Goal: Task Accomplishment & Management: Manage account settings

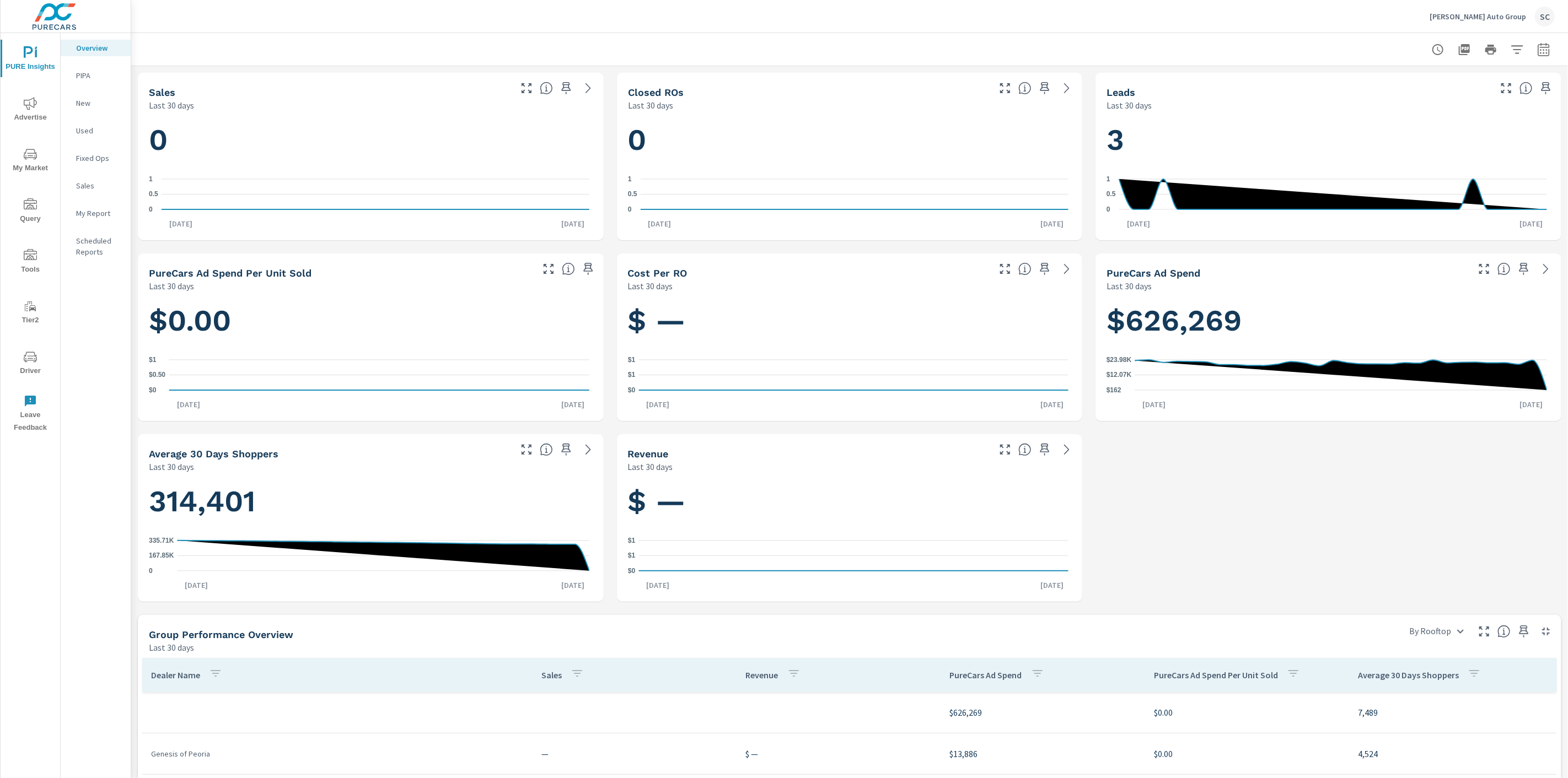
click at [1542, 11] on div "SC" at bounding box center [1545, 17] width 20 height 20
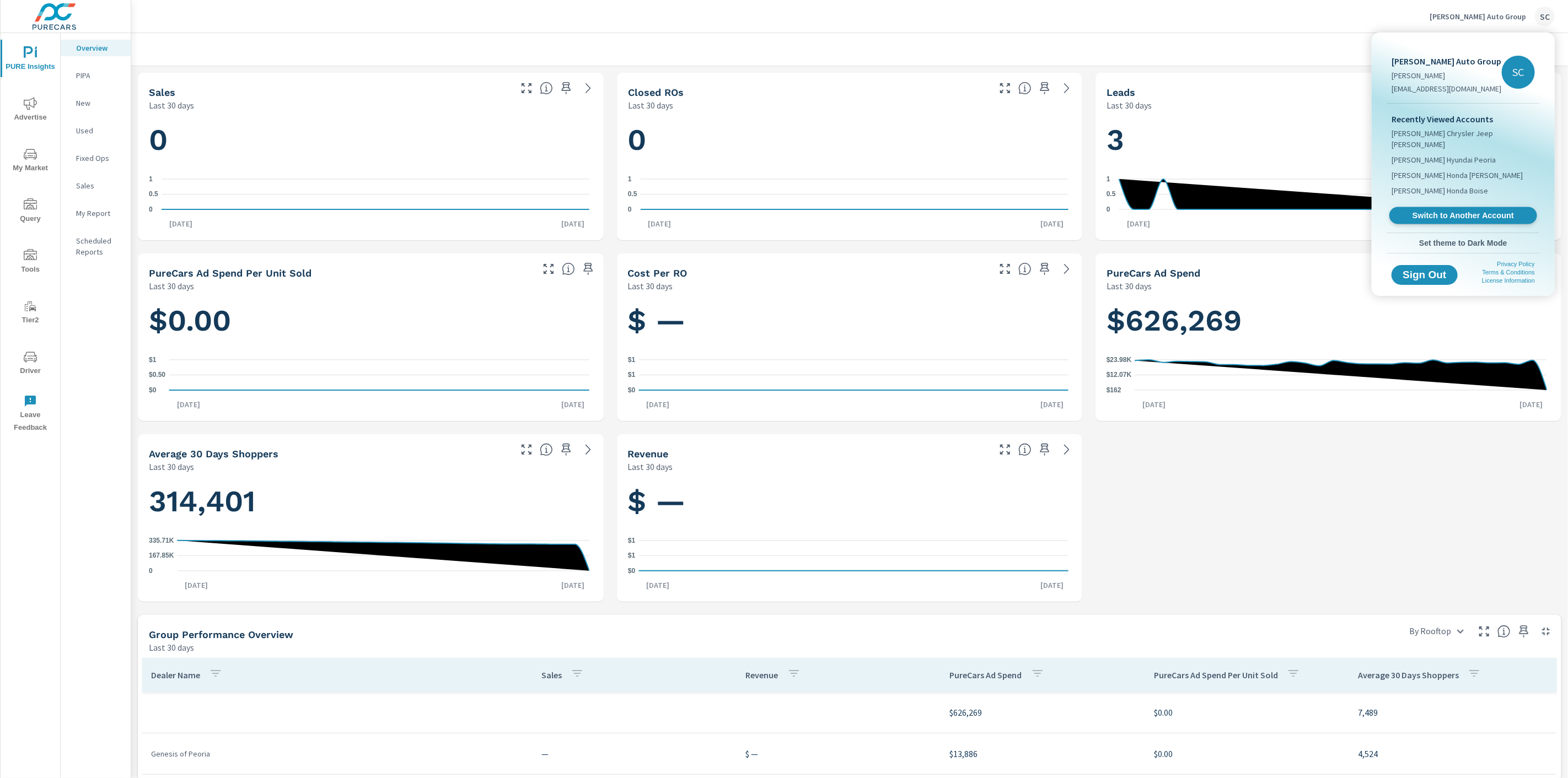
click at [1454, 211] on span "Switch to Another Account" at bounding box center [1463, 216] width 135 height 11
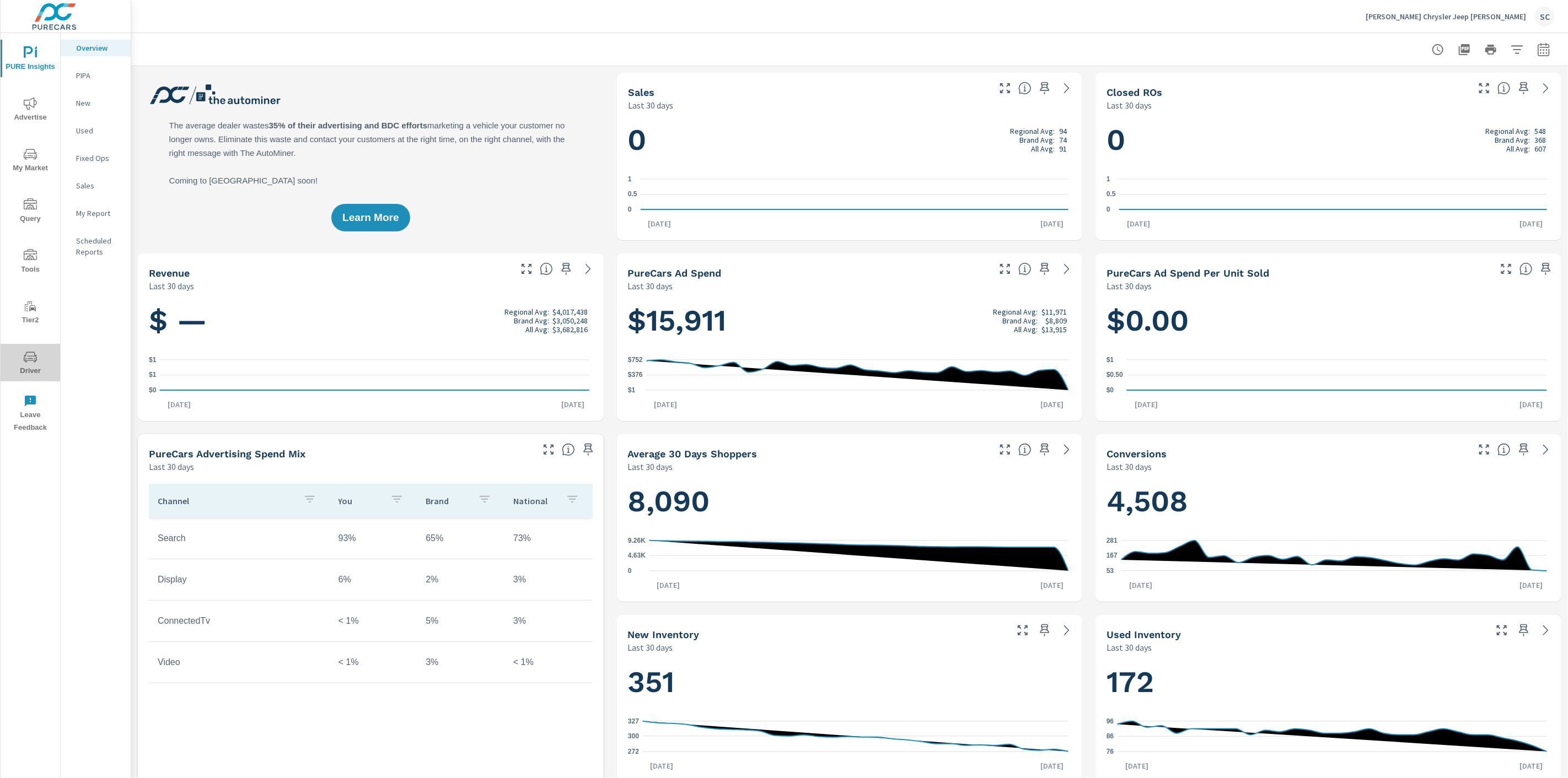
click at [26, 368] on span "Driver" at bounding box center [30, 364] width 53 height 27
